Goal: Ask a question

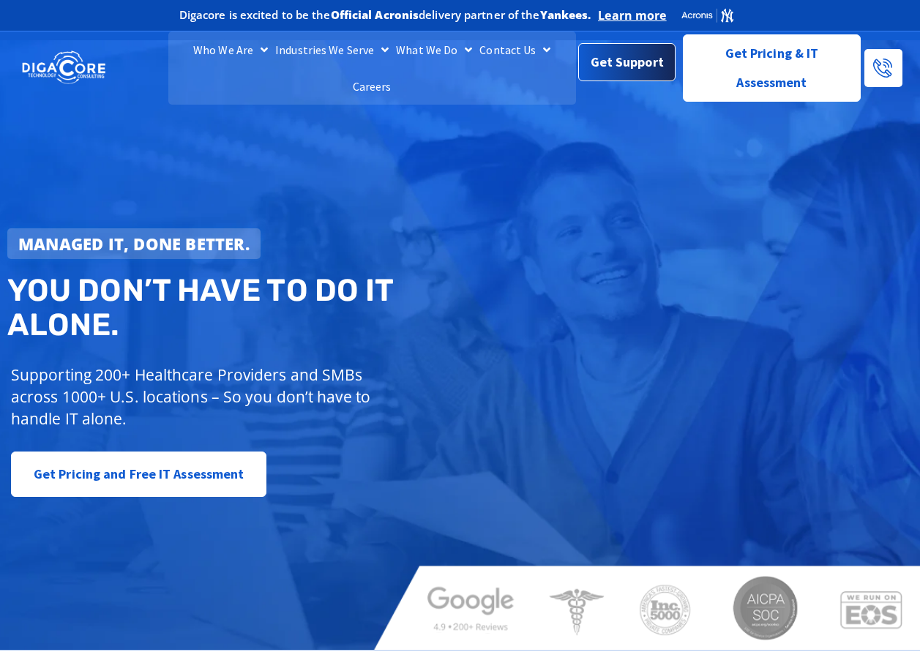
drag, startPoint x: 0, startPoint y: 0, endPoint x: 618, endPoint y: 51, distance: 620.1
click at [622, 51] on span "Get Support" at bounding box center [627, 65] width 73 height 29
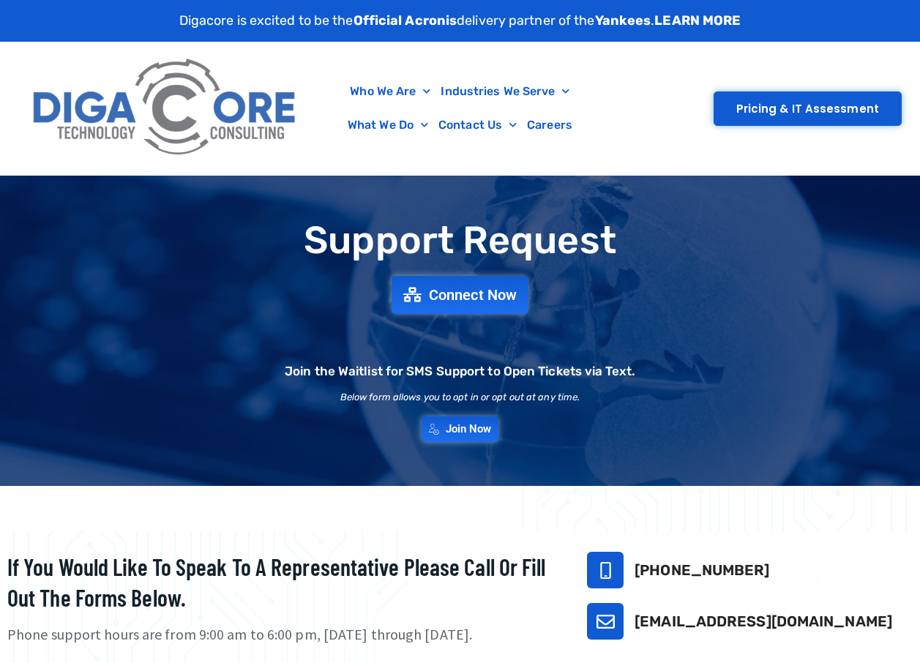
click at [470, 275] on div "Support Request Connect Now Join the Waitlist for SMS Support to Open Tickets v…" at bounding box center [460, 330] width 920 height 237
click at [474, 292] on span "Connect Now" at bounding box center [474, 295] width 97 height 16
